Goal: Task Accomplishment & Management: Use online tool/utility

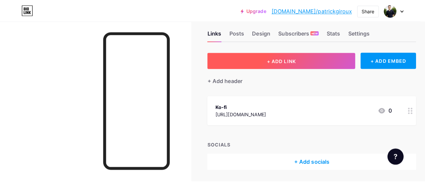
scroll to position [12, 0]
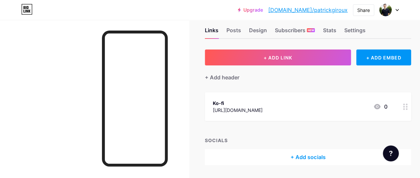
click at [405, 107] on circle at bounding box center [404, 107] width 2 height 2
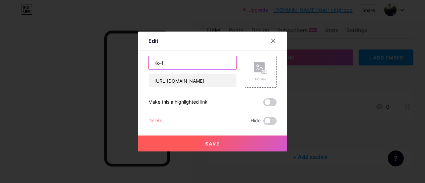
drag, startPoint x: 190, startPoint y: 62, endPoint x: 118, endPoint y: 63, distance: 71.8
click at [118, 63] on div "Edit Content YouTube Play YouTube video without leaving your page. ADD Vimeo Pl…" at bounding box center [212, 91] width 425 height 183
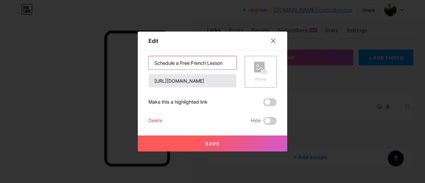
type input "Schedule a Free French Lesson"
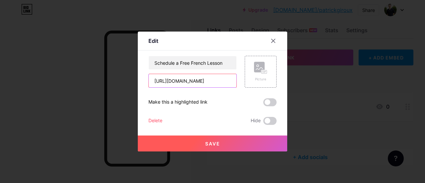
drag, startPoint x: 228, startPoint y: 81, endPoint x: 116, endPoint y: 66, distance: 113.6
click at [116, 66] on div "Edit Content YouTube Play YouTube video without leaving your page. ADD Vimeo Pl…" at bounding box center [212, 91] width 425 height 183
paste input "[URL][DOMAIN_NAME][PERSON_NAME]"
drag, startPoint x: 226, startPoint y: 79, endPoint x: 126, endPoint y: 70, distance: 100.7
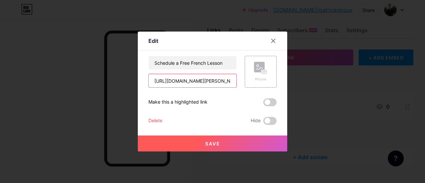
click at [126, 70] on div "Edit Content YouTube Play YouTube video without leaving your page. ADD Vimeo Pl…" at bounding box center [212, 91] width 425 height 183
type input "ux/15min"
drag, startPoint x: 186, startPoint y: 79, endPoint x: 106, endPoint y: 75, distance: 79.5
click at [106, 75] on div "Edit Content YouTube Play YouTube video without leaving your page. ADD Vimeo Pl…" at bounding box center [212, 91] width 425 height 183
paste input "[URL][DOMAIN_NAME][PERSON_NAME]"
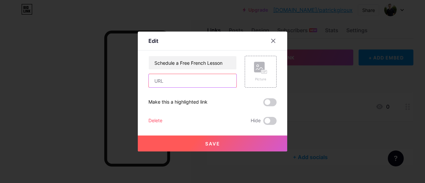
type input "[URL][DOMAIN_NAME][PERSON_NAME]"
click at [179, 140] on button "Save" at bounding box center [213, 144] width 150 height 16
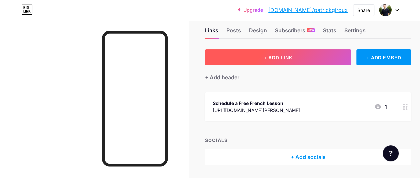
click at [318, 61] on button "+ ADD LINK" at bounding box center [278, 58] width 146 height 16
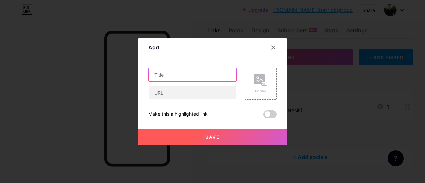
click at [193, 71] on input "text" at bounding box center [193, 74] width 88 height 13
type input "Buy me a Coffee"
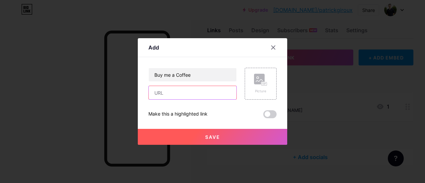
click at [184, 92] on input "text" at bounding box center [193, 92] width 88 height 13
paste input "[URL][DOMAIN_NAME]"
type input "[URL][DOMAIN_NAME]"
click at [262, 86] on div "Picture" at bounding box center [260, 84] width 13 height 20
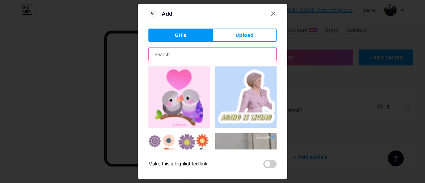
click at [178, 52] on input "text" at bounding box center [213, 54] width 128 height 13
type input "coffee"
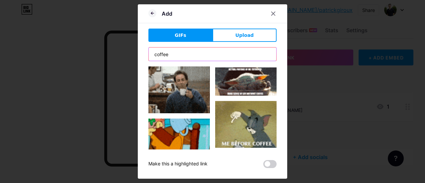
scroll to position [496, 0]
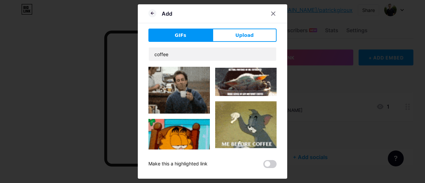
click at [176, 121] on img at bounding box center [179, 145] width 61 height 52
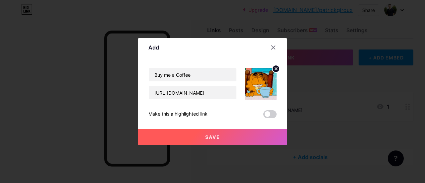
click at [210, 138] on span "Save" at bounding box center [212, 137] width 15 height 6
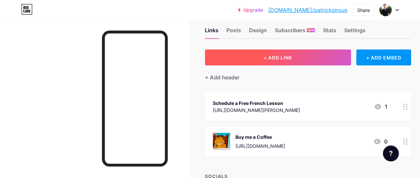
click at [231, 53] on button "+ ADD LINK" at bounding box center [278, 58] width 146 height 16
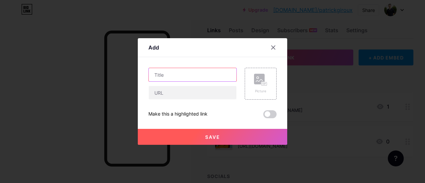
click at [198, 73] on input "text" at bounding box center [193, 74] width 88 height 13
drag, startPoint x: 198, startPoint y: 73, endPoint x: 146, endPoint y: 73, distance: 51.5
click at [149, 73] on input "Substack" at bounding box center [193, 74] width 88 height 13
type input "My unsolicited opinions"
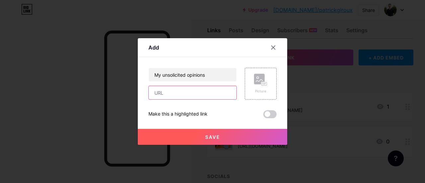
paste input "[URL][DOMAIN_NAME]"
type input "[URL][DOMAIN_NAME]"
click at [265, 85] on div "Picture" at bounding box center [261, 84] width 32 height 32
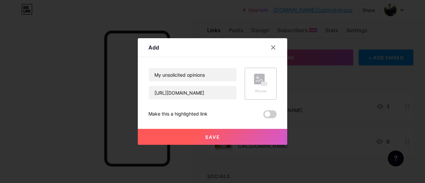
scroll to position [0, 0]
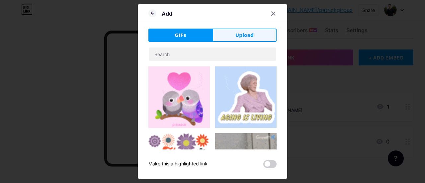
click at [236, 32] on span "Upload" at bounding box center [245, 35] width 18 height 7
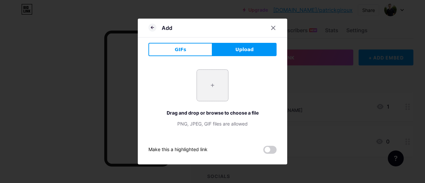
click at [208, 90] on input "file" at bounding box center [212, 85] width 31 height 31
click at [217, 84] on input "file" at bounding box center [212, 85] width 31 height 31
type input "C:\fakepath\Screenshot 2025-08-18 113646.png"
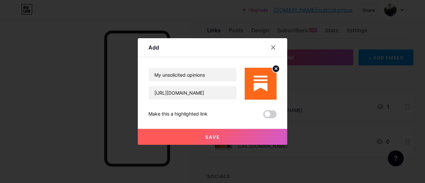
click at [187, 135] on button "Save" at bounding box center [213, 137] width 150 height 16
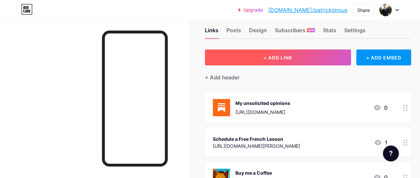
click at [249, 61] on button "+ ADD LINK" at bounding box center [278, 58] width 146 height 16
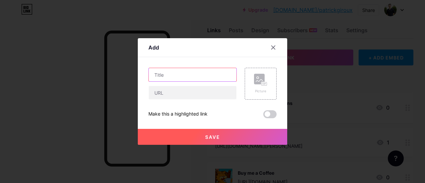
click at [194, 75] on input "text" at bounding box center [193, 74] width 88 height 13
type input "Let's Connect"
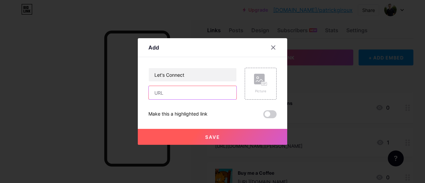
paste input "[URL][DOMAIN_NAME][PERSON_NAME]"
type input "[URL][DOMAIN_NAME][PERSON_NAME]"
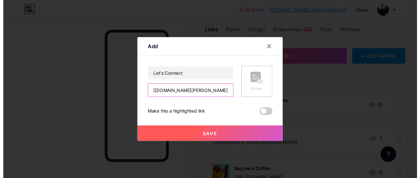
scroll to position [0, 0]
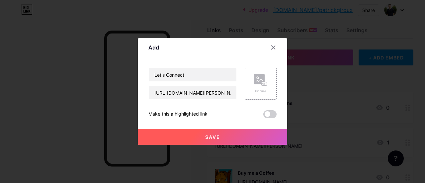
click at [255, 91] on div "Picture" at bounding box center [260, 91] width 13 height 5
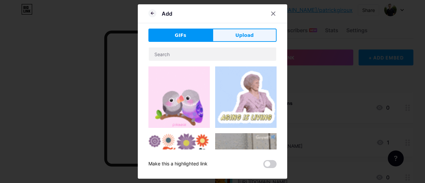
click at [225, 36] on button "Upload" at bounding box center [245, 35] width 64 height 13
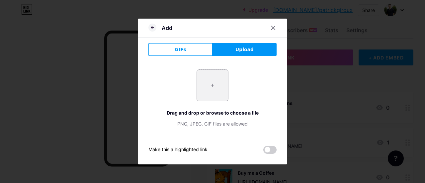
click at [224, 85] on input "file" at bounding box center [212, 85] width 31 height 31
type input "C:\fakepath\Screenshot 2025-08-18 113907.png"
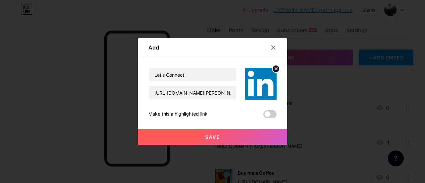
drag, startPoint x: 220, startPoint y: 134, endPoint x: 212, endPoint y: 136, distance: 7.9
click at [212, 136] on span "Save" at bounding box center [212, 137] width 15 height 6
click at [212, 136] on span at bounding box center [213, 137] width 8 height 8
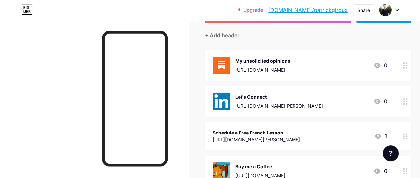
scroll to position [54, 0]
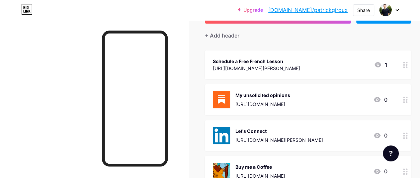
click at [186, 19] on div "Upgrade bio.link/patric... bio.link/patrickgiroux Share Switch accounts Patrick…" at bounding box center [210, 10] width 420 height 20
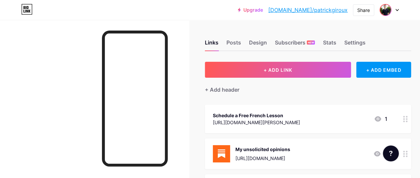
click at [388, 9] on img at bounding box center [386, 10] width 11 height 11
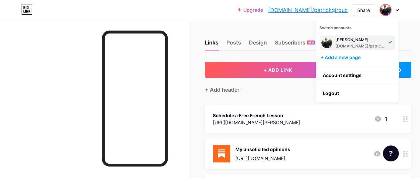
click at [325, 44] on img at bounding box center [327, 43] width 11 height 11
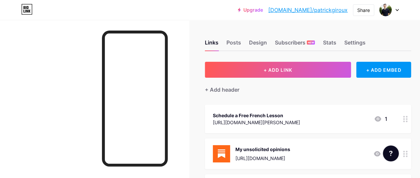
click at [314, 10] on link "[DOMAIN_NAME]/patrickgiroux" at bounding box center [308, 10] width 79 height 8
